Goal: Transaction & Acquisition: Purchase product/service

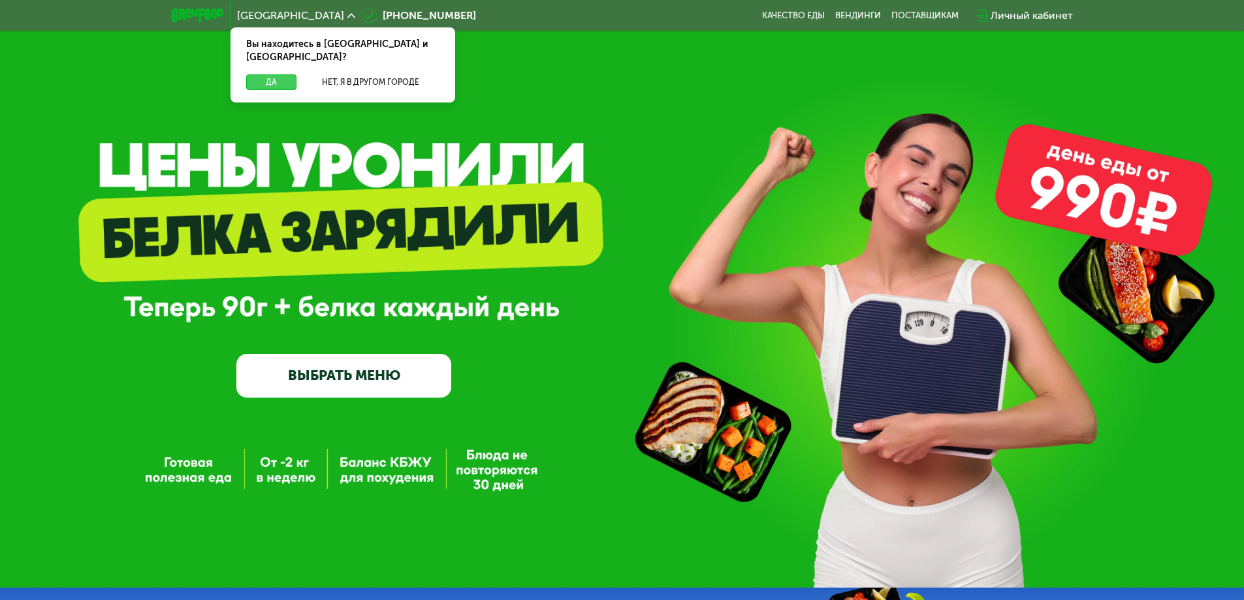
click at [270, 74] on button "Да" at bounding box center [271, 82] width 50 height 16
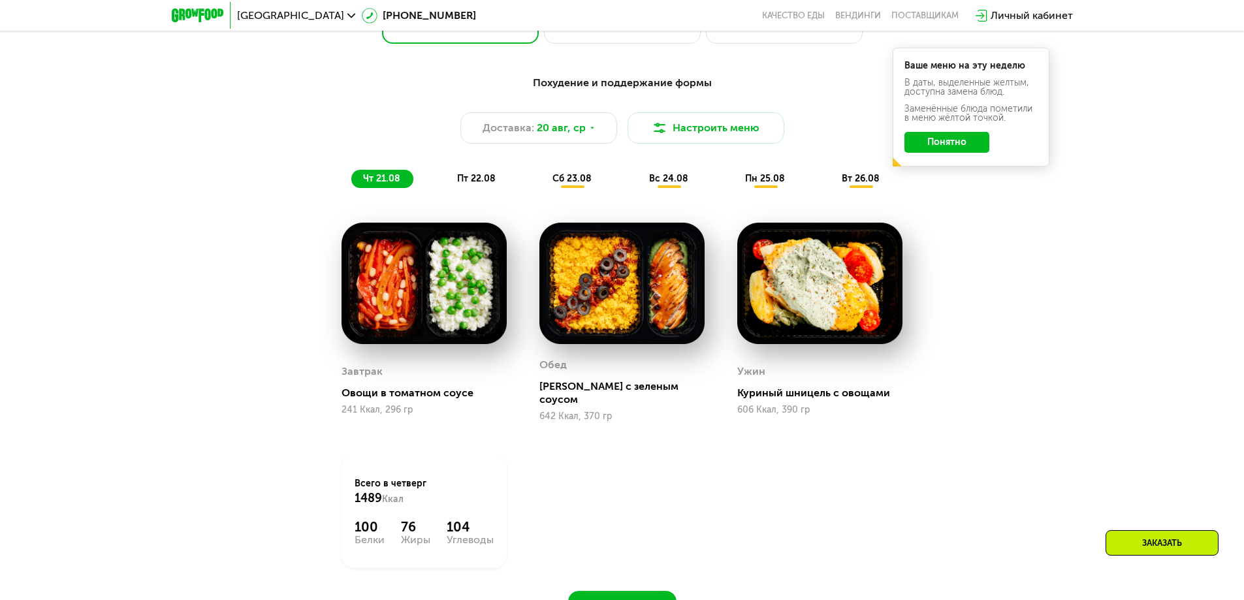
scroll to position [783, 0]
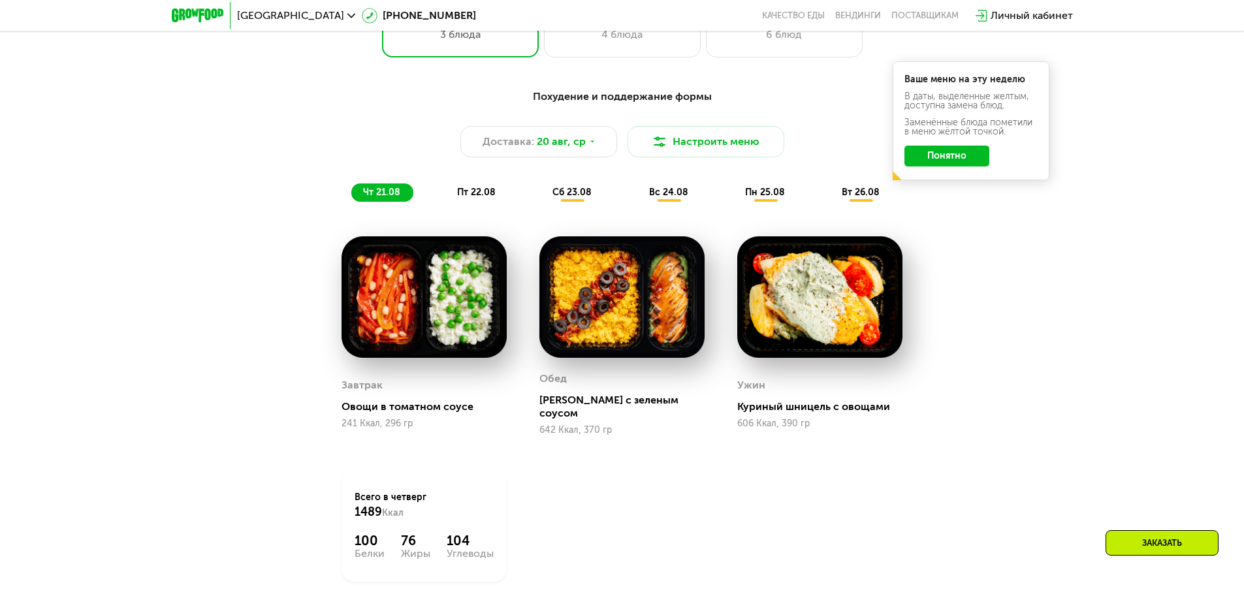
click at [951, 163] on button "Понятно" at bounding box center [946, 156] width 85 height 21
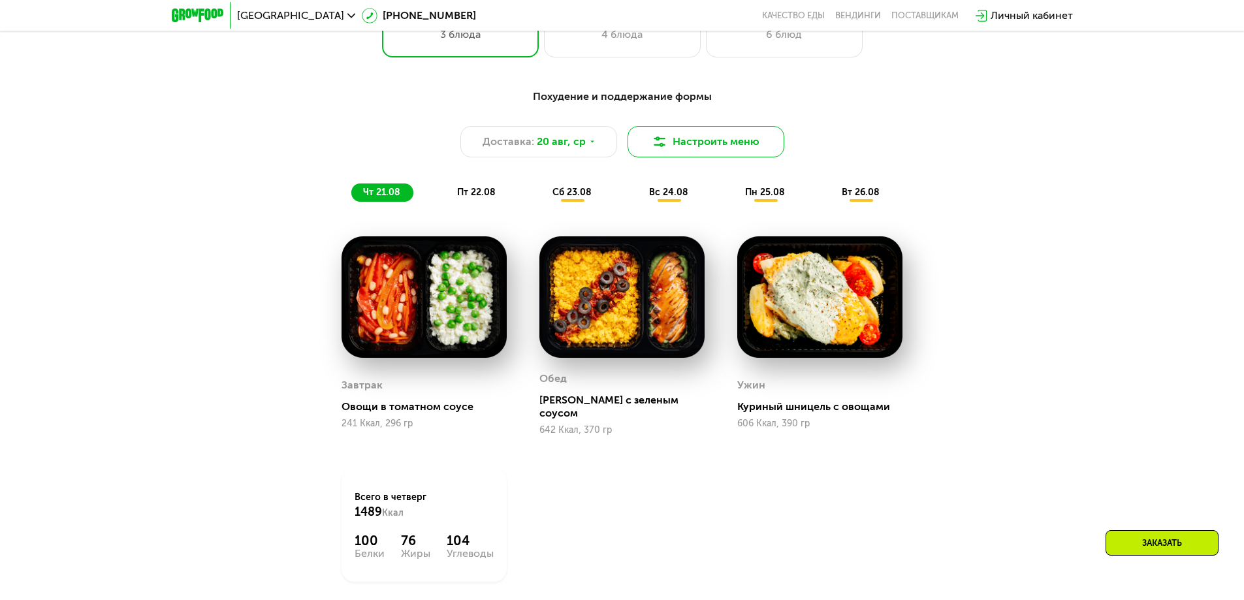
click at [662, 149] on img at bounding box center [660, 142] width 16 height 16
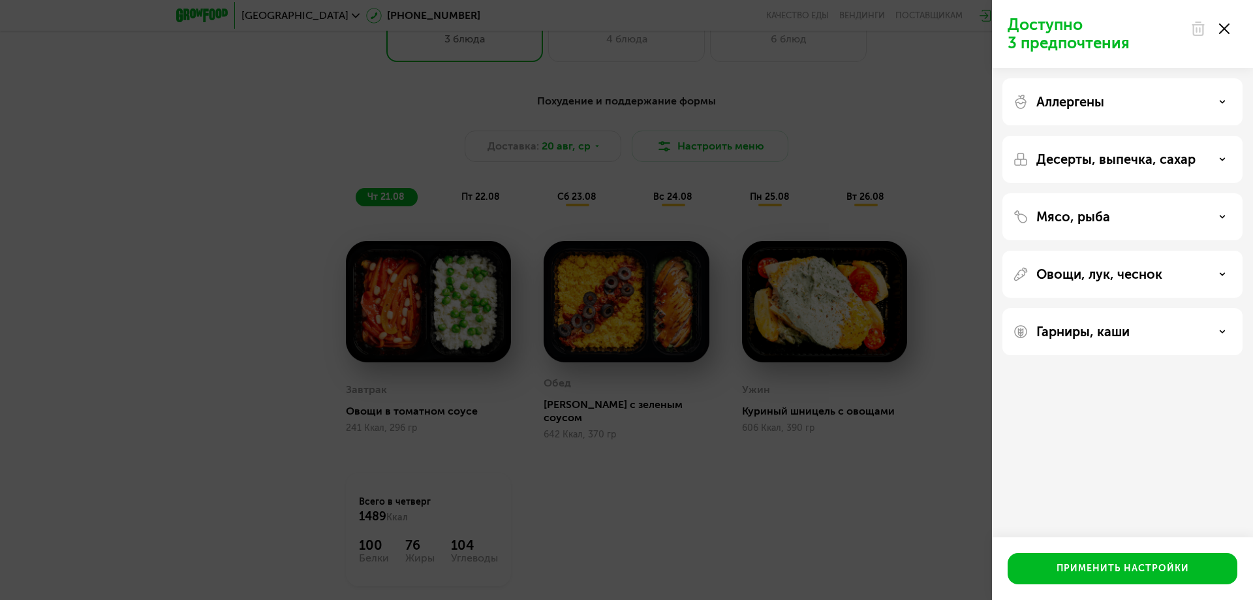
click at [1125, 109] on div "Аллергены" at bounding box center [1122, 102] width 219 height 16
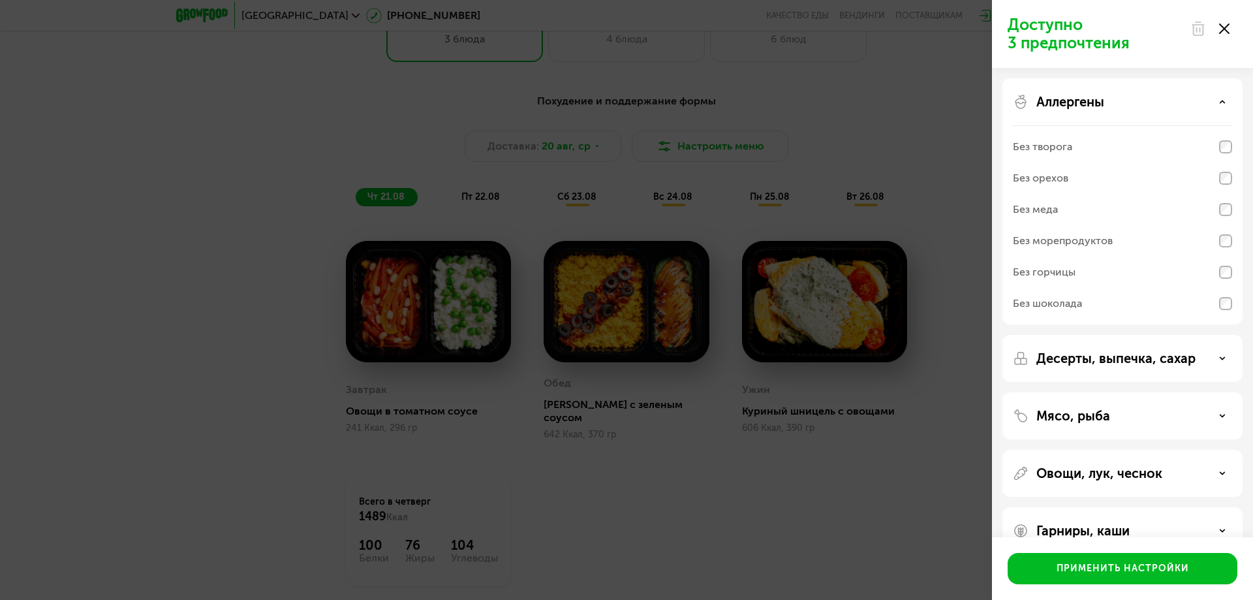
click at [1125, 109] on div "Аллергены" at bounding box center [1122, 102] width 219 height 16
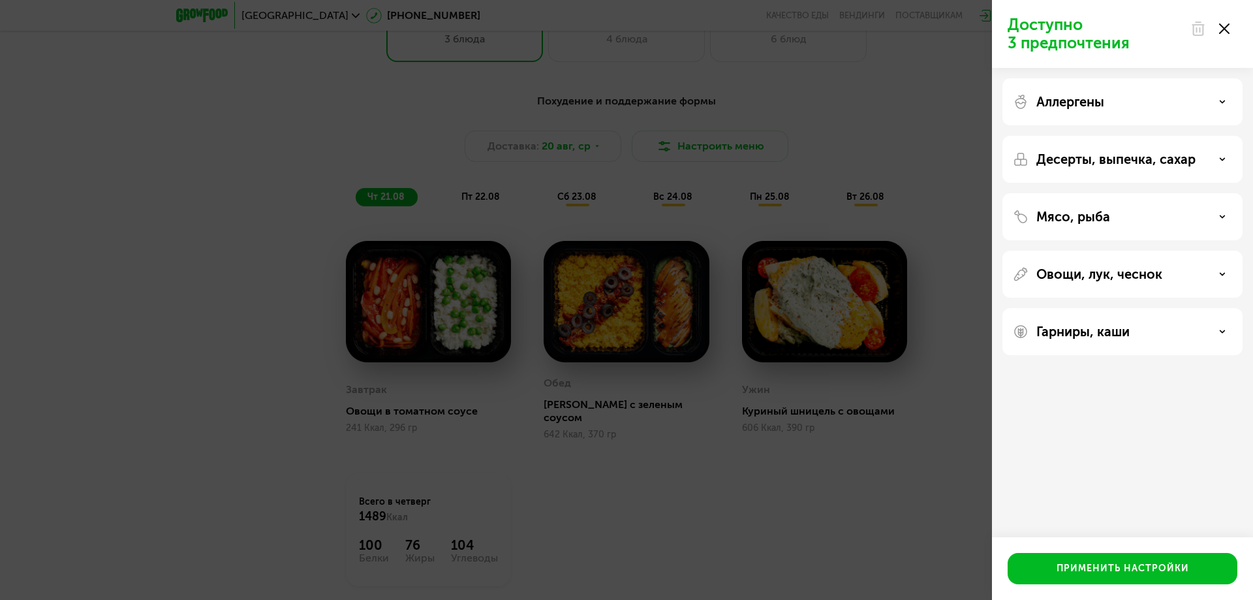
click at [949, 149] on div "Доступно 3 предпочтения Аллергены Десерты, выпечка, сахар Мясо, рыба Овощи, лук…" at bounding box center [626, 300] width 1253 height 600
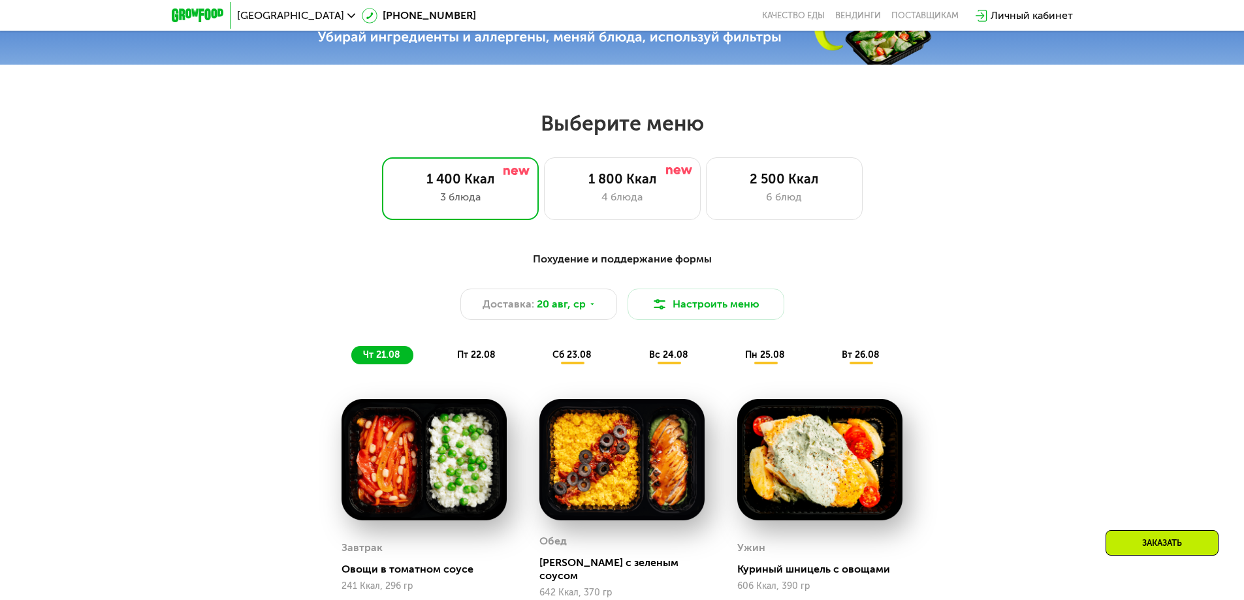
scroll to position [522, 0]
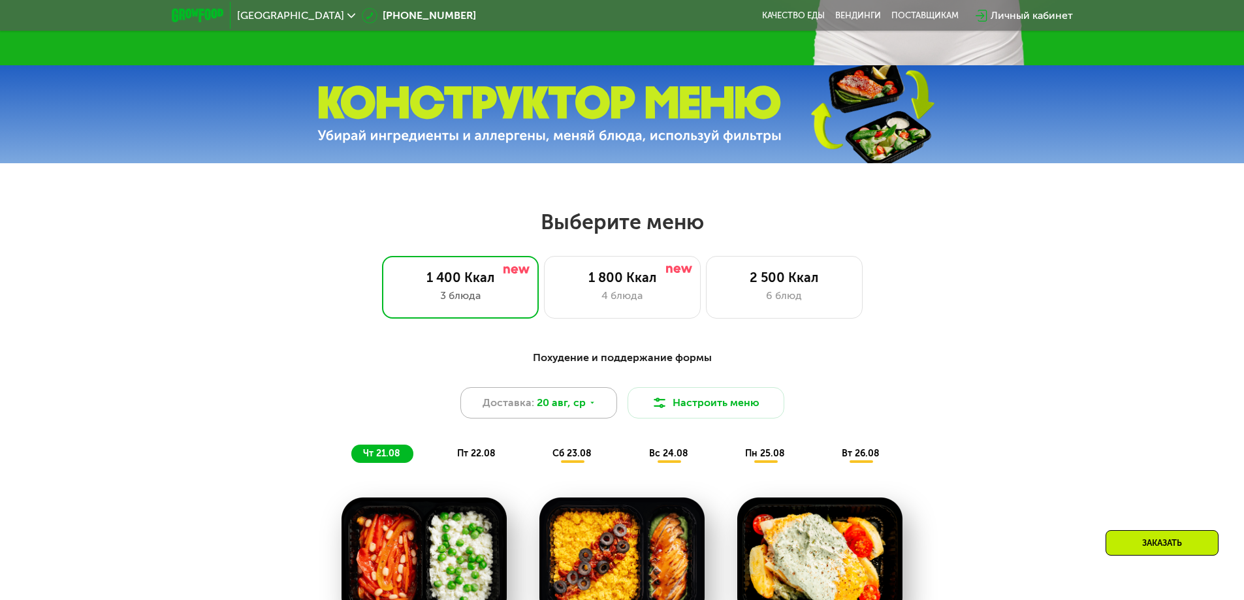
click at [592, 406] on icon at bounding box center [592, 403] width 8 height 8
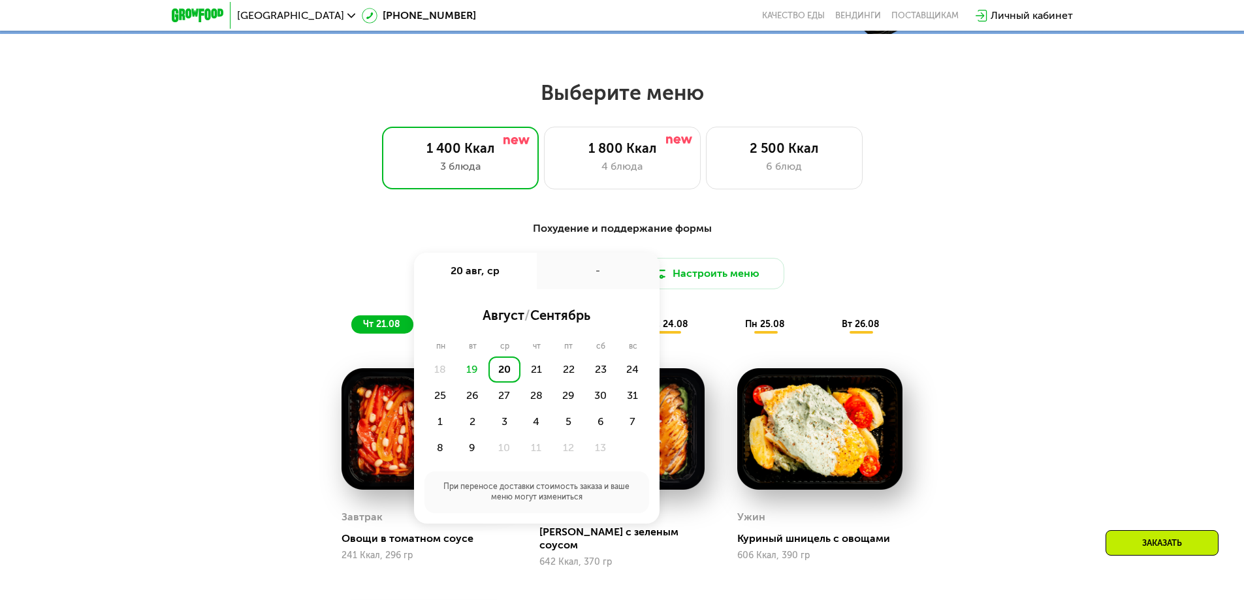
scroll to position [653, 0]
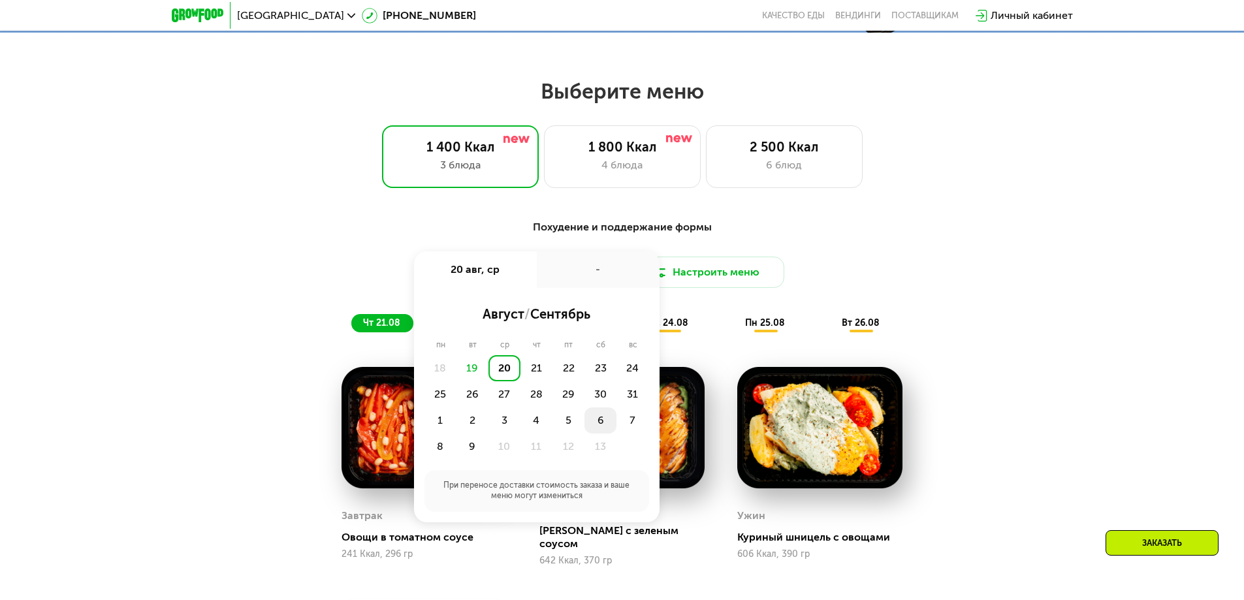
click at [616, 417] on div "6" at bounding box center [632, 420] width 32 height 26
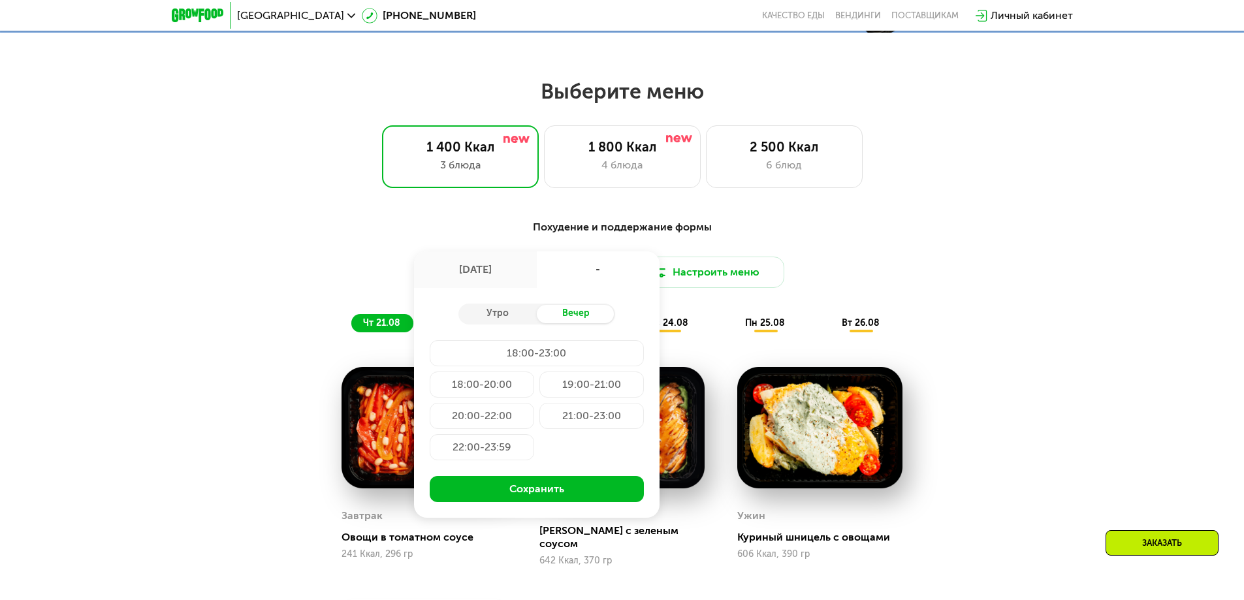
click at [962, 282] on div "Доставка: [DATE] [DATE] - Утро Вечер 18:00-23:00 18:00-20:00 19:00-21:00 20:00-…" at bounding box center [622, 272] width 773 height 31
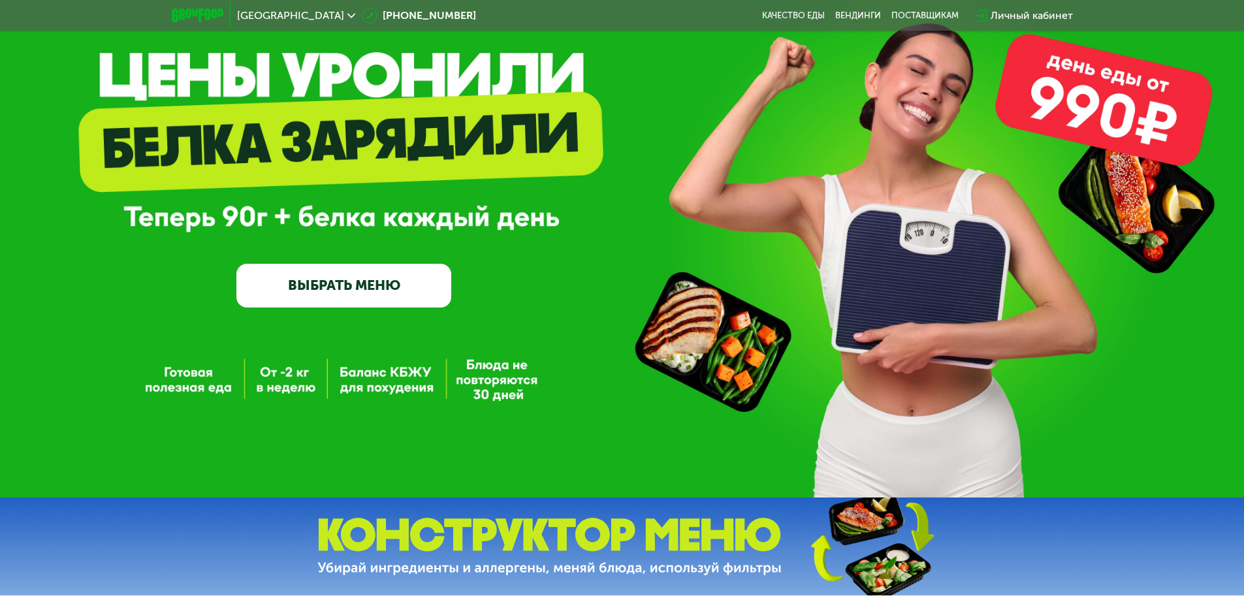
scroll to position [0, 0]
